Goal: Information Seeking & Learning: Learn about a topic

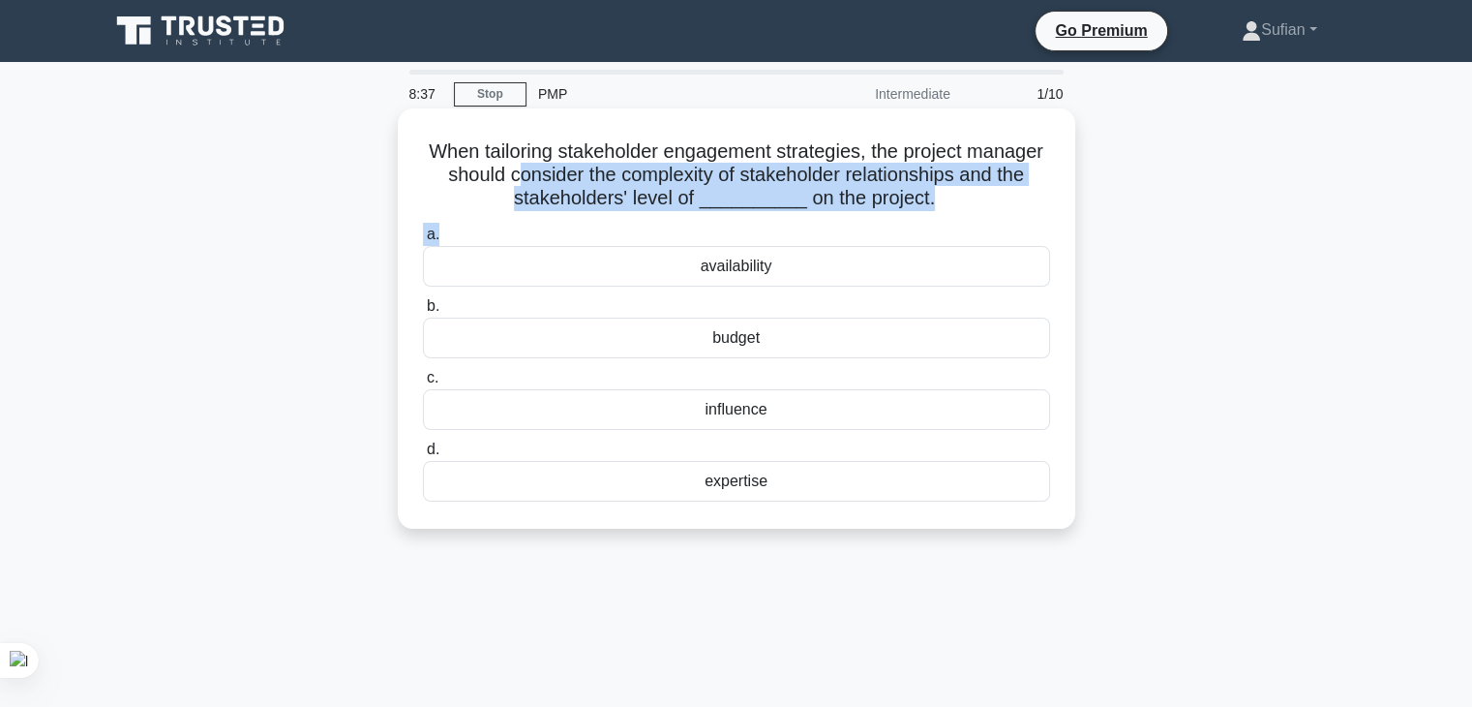
drag, startPoint x: 590, startPoint y: 186, endPoint x: 702, endPoint y: 230, distance: 119.9
click at [702, 230] on div "When tailoring stakeholder engagement strategies, the project manager should co…" at bounding box center [737, 318] width 662 height 405
click at [713, 227] on label "a. availability" at bounding box center [736, 255] width 627 height 64
click at [423, 228] on input "a. availability" at bounding box center [423, 234] width 0 height 13
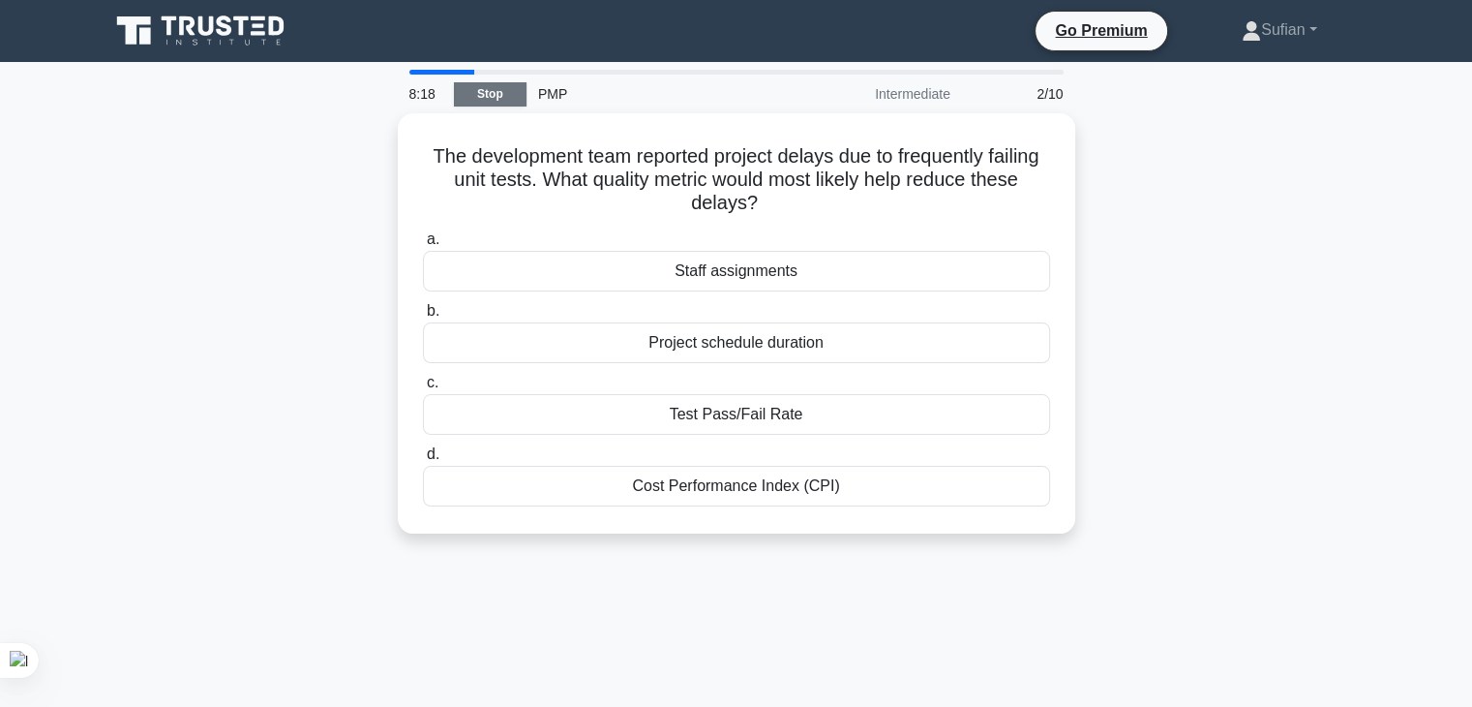
click at [501, 100] on link "Stop" at bounding box center [490, 94] width 73 height 24
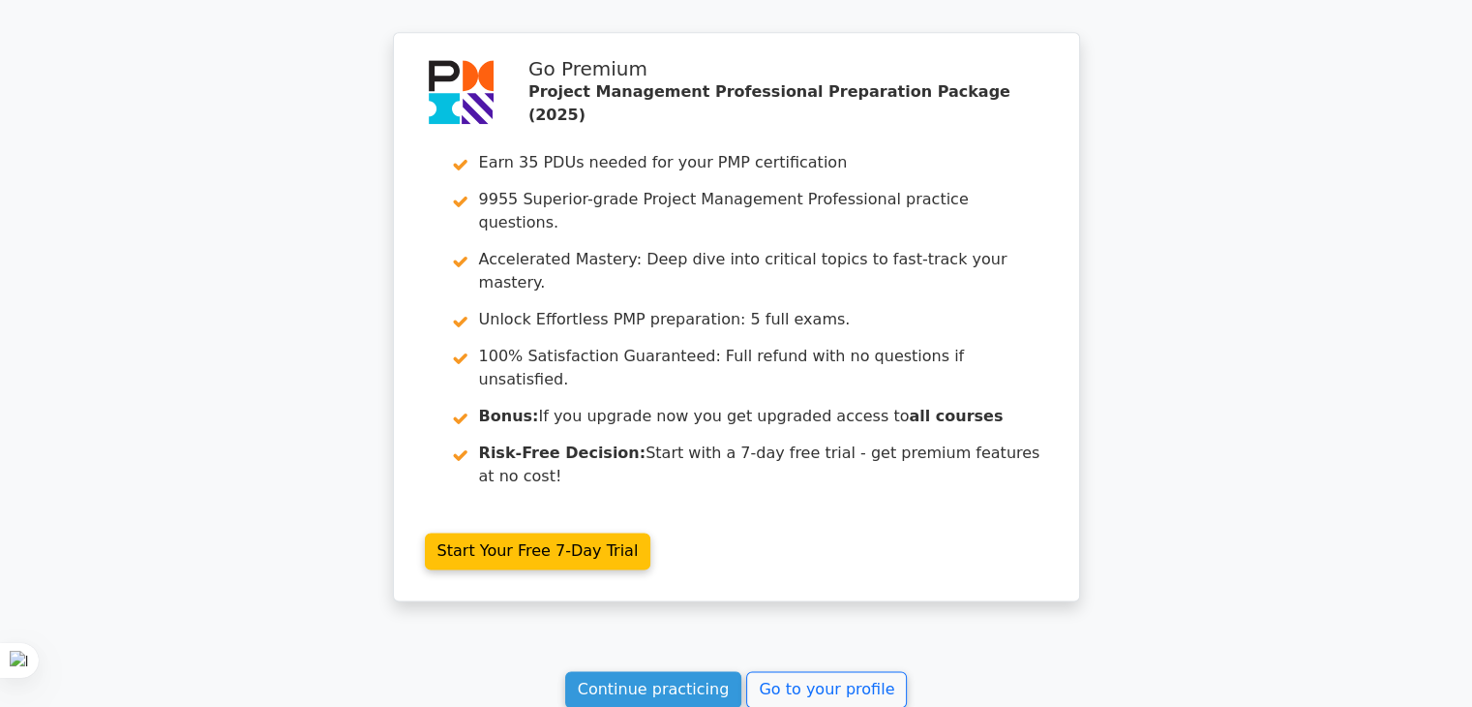
scroll to position [2621, 0]
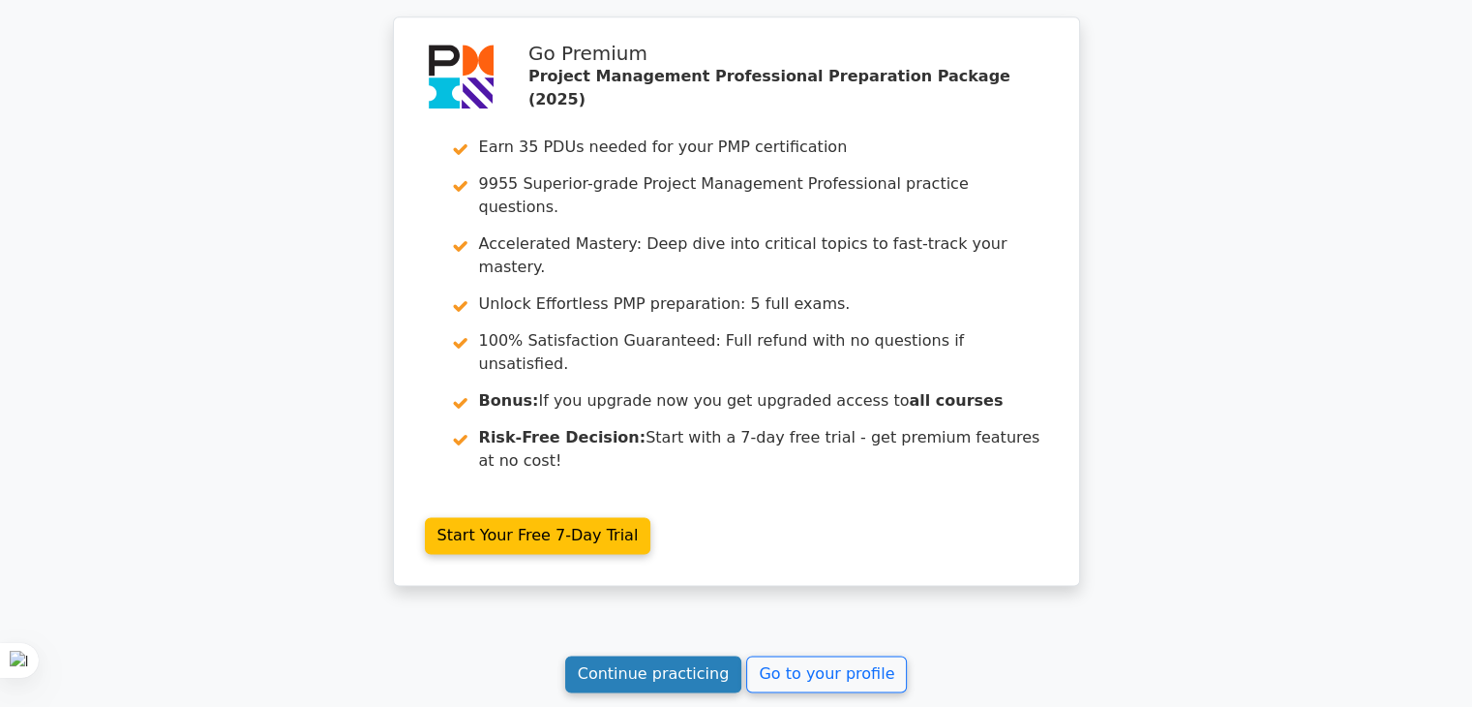
click at [703, 655] on link "Continue practicing" at bounding box center [653, 673] width 177 height 37
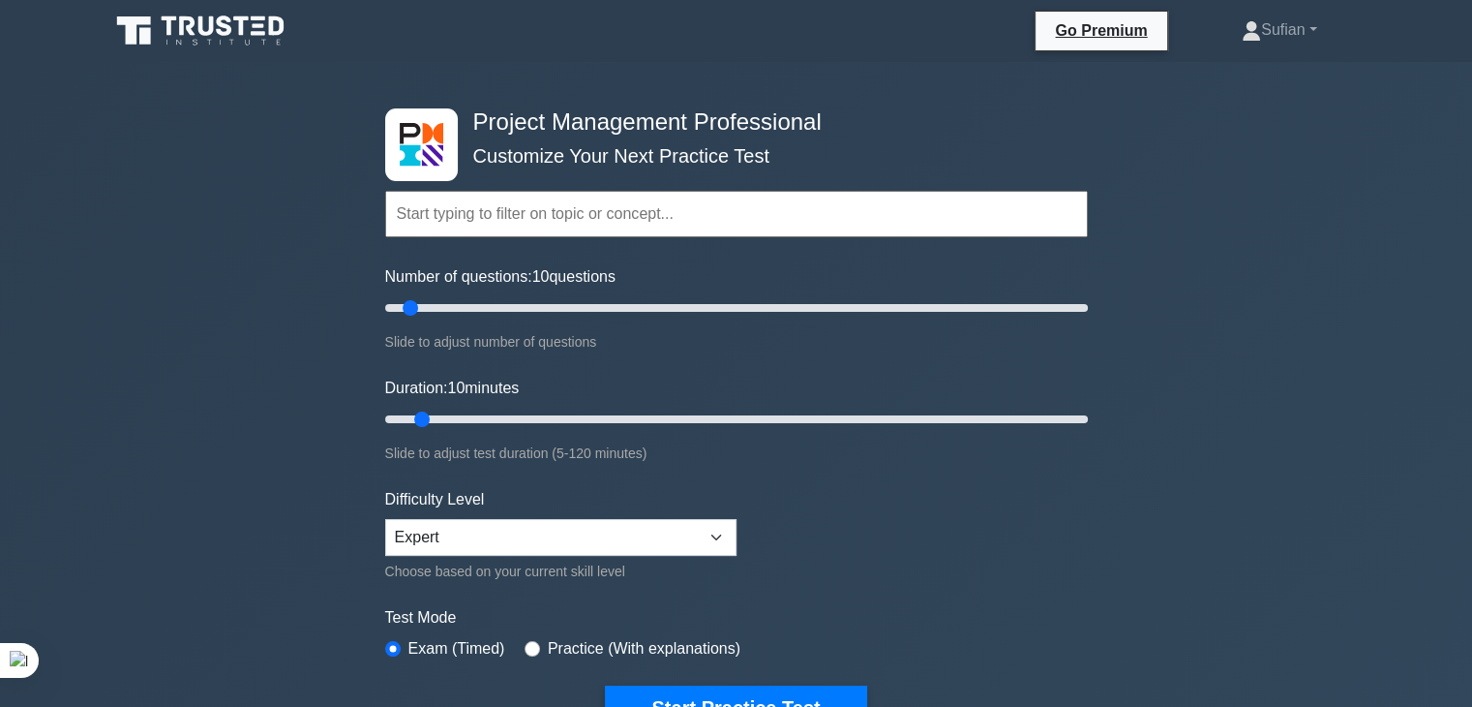
drag, startPoint x: 1486, startPoint y: 138, endPoint x: 1451, endPoint y: -31, distance: 172.9
